Goal: Find specific page/section: Find specific page/section

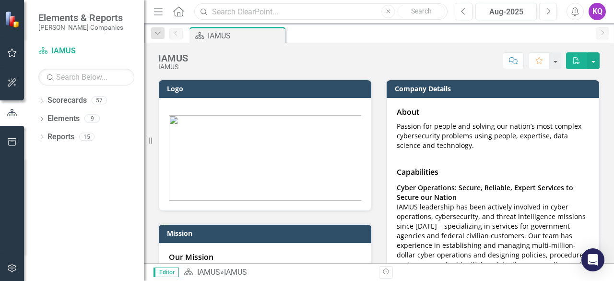
click at [266, 12] on input "text" at bounding box center [320, 11] width 253 height 17
click at [247, 14] on input "fobo" at bounding box center [320, 11] width 253 height 17
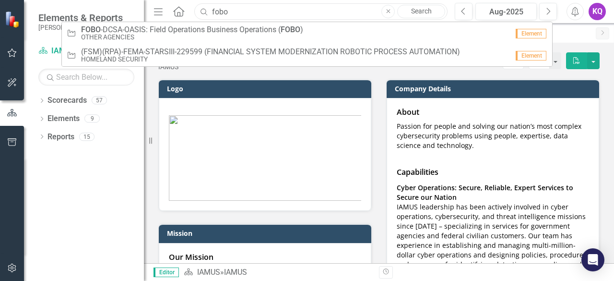
type input "fobo"
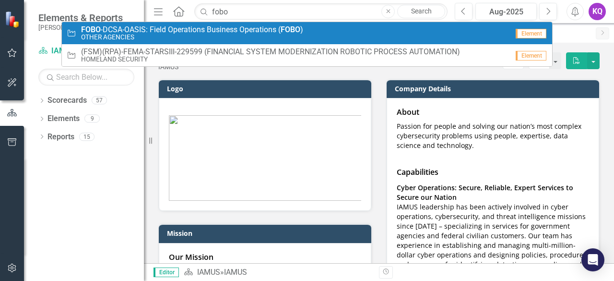
click at [189, 37] on small "OTHER AGENCIES" at bounding box center [192, 37] width 222 height 7
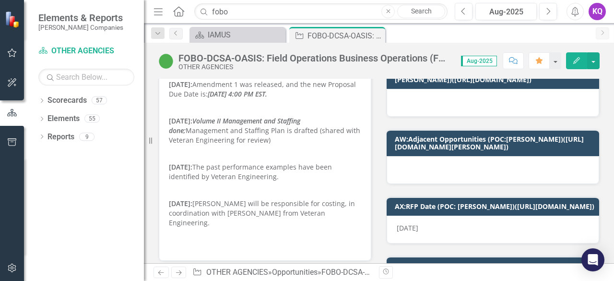
scroll to position [384, 0]
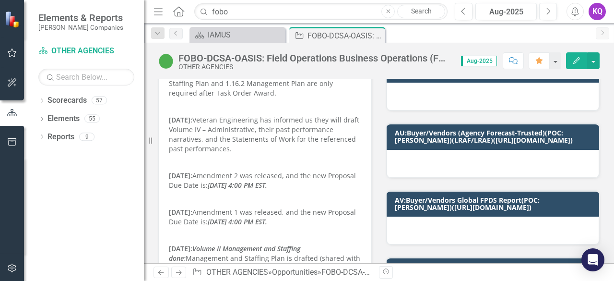
click at [274, 192] on p at bounding box center [265, 198] width 192 height 13
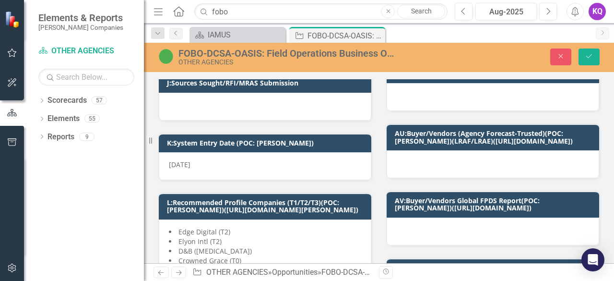
scroll to position [388, 0]
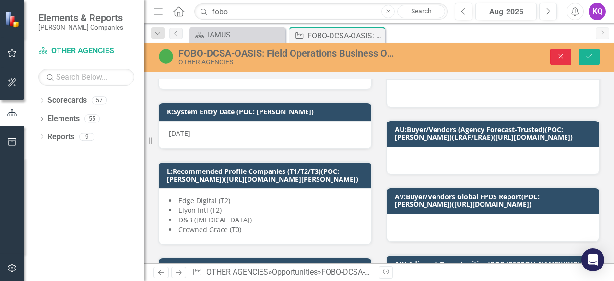
drag, startPoint x: 566, startPoint y: 57, endPoint x: 560, endPoint y: 39, distance: 18.8
click at [566, 57] on button "Close" at bounding box center [560, 56] width 21 height 17
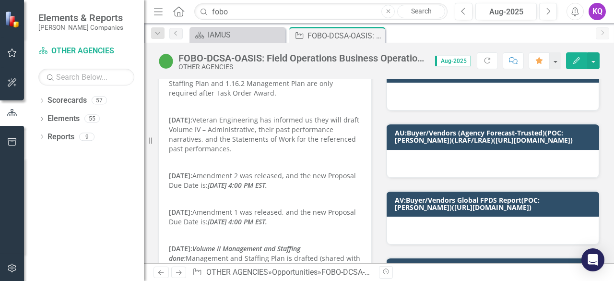
scroll to position [0, 0]
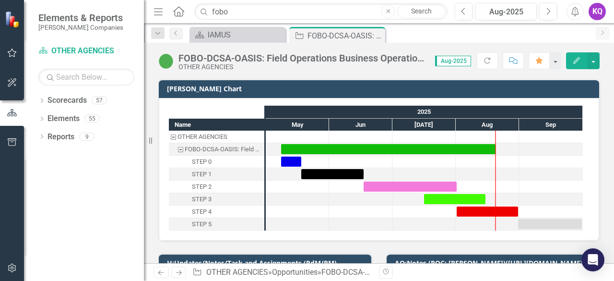
click at [155, 15] on icon "Menu" at bounding box center [158, 11] width 12 height 10
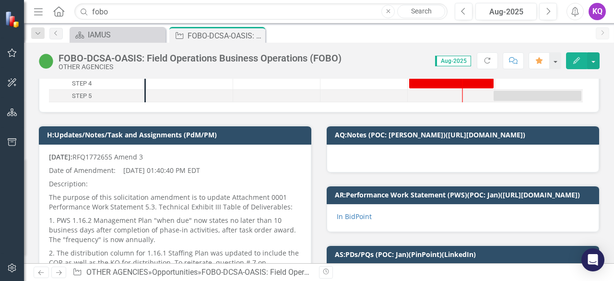
scroll to position [128, 0]
